Goal: Transaction & Acquisition: Purchase product/service

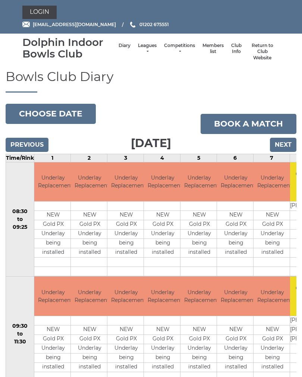
click at [46, 10] on link "Login" at bounding box center [39, 12] width 34 height 13
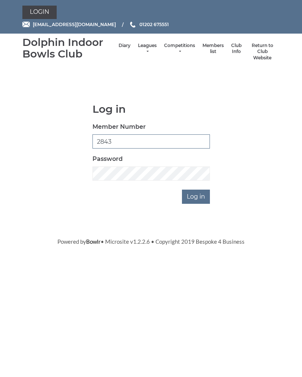
type input "2843"
click at [199, 200] on input "Log in" at bounding box center [196, 197] width 28 height 14
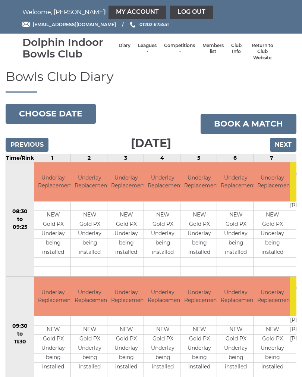
click at [109, 12] on link "My Account" at bounding box center [138, 12] width 58 height 13
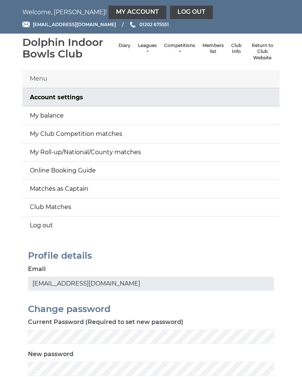
click at [57, 119] on link "My balance" at bounding box center [151, 116] width 258 height 18
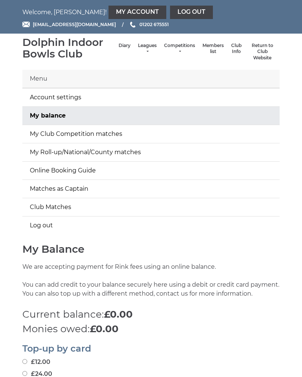
click at [27, 362] on input "£12.00" at bounding box center [24, 361] width 5 height 5
radio input "true"
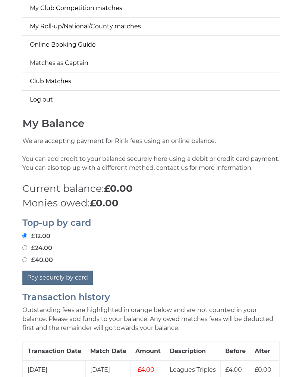
click at [74, 278] on button "Pay securely by card" at bounding box center [57, 278] width 71 height 14
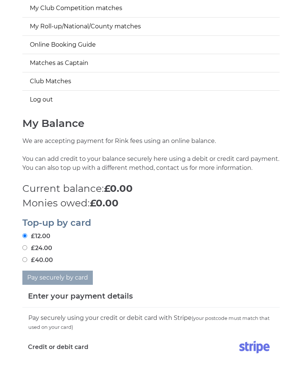
scroll to position [234, 0]
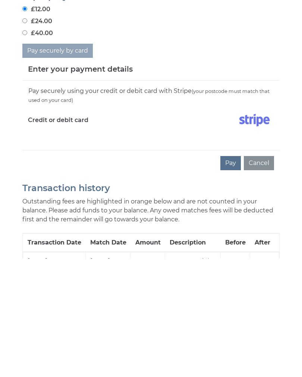
click at [233, 274] on button "Pay" at bounding box center [231, 281] width 21 height 14
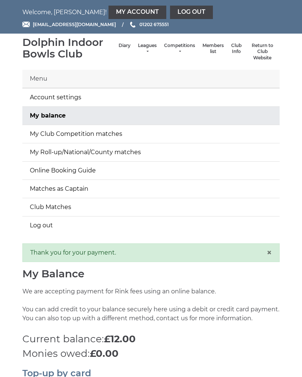
click at [170, 15] on link "Log out" at bounding box center [191, 12] width 43 height 13
